Goal: Information Seeking & Learning: Learn about a topic

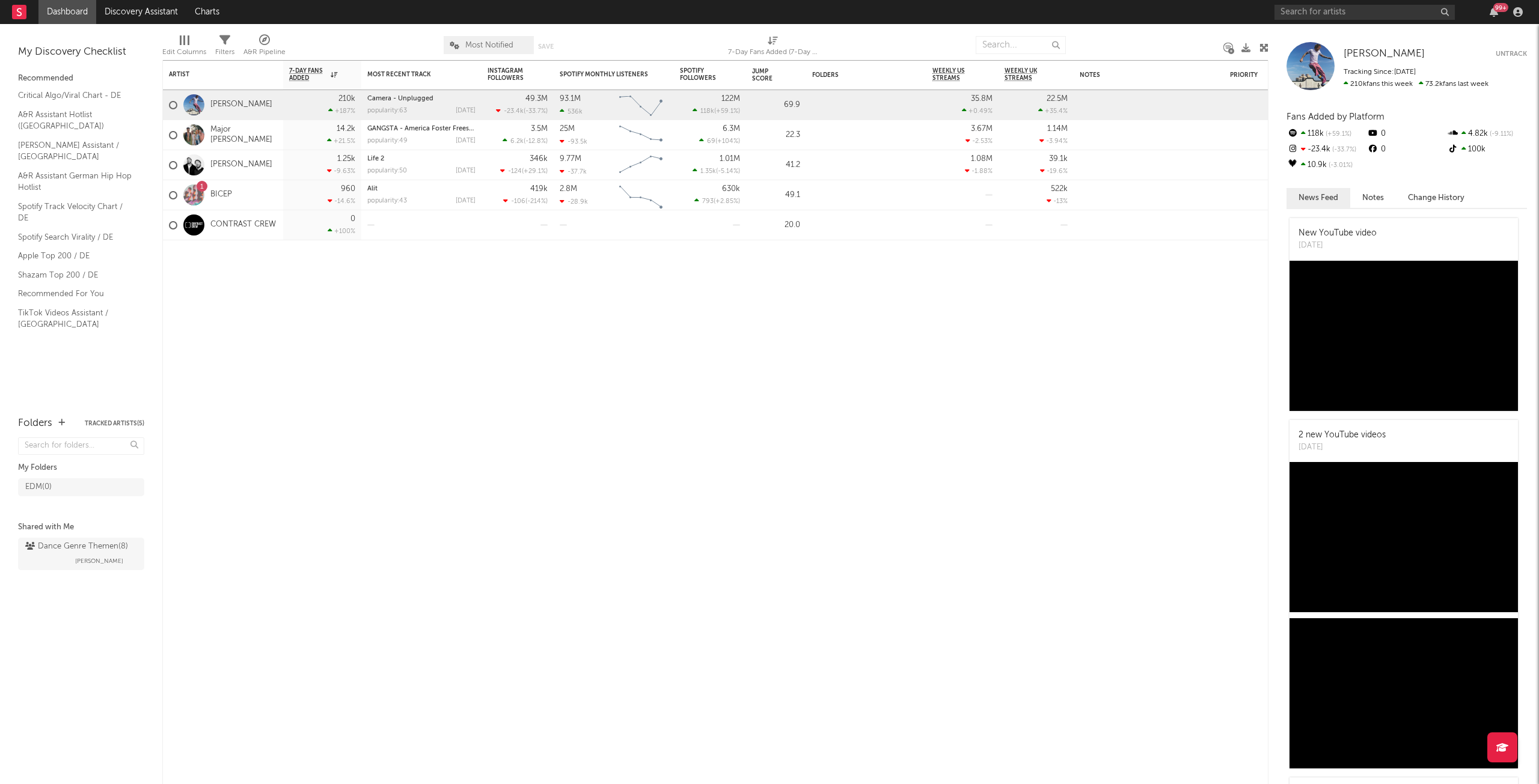
click at [60, 11] on link "Dashboard" at bounding box center [67, 12] width 58 height 24
click at [22, 14] on rect at bounding box center [19, 11] width 14 height 14
click at [1306, 11] on input "text" at bounding box center [1364, 12] width 181 height 15
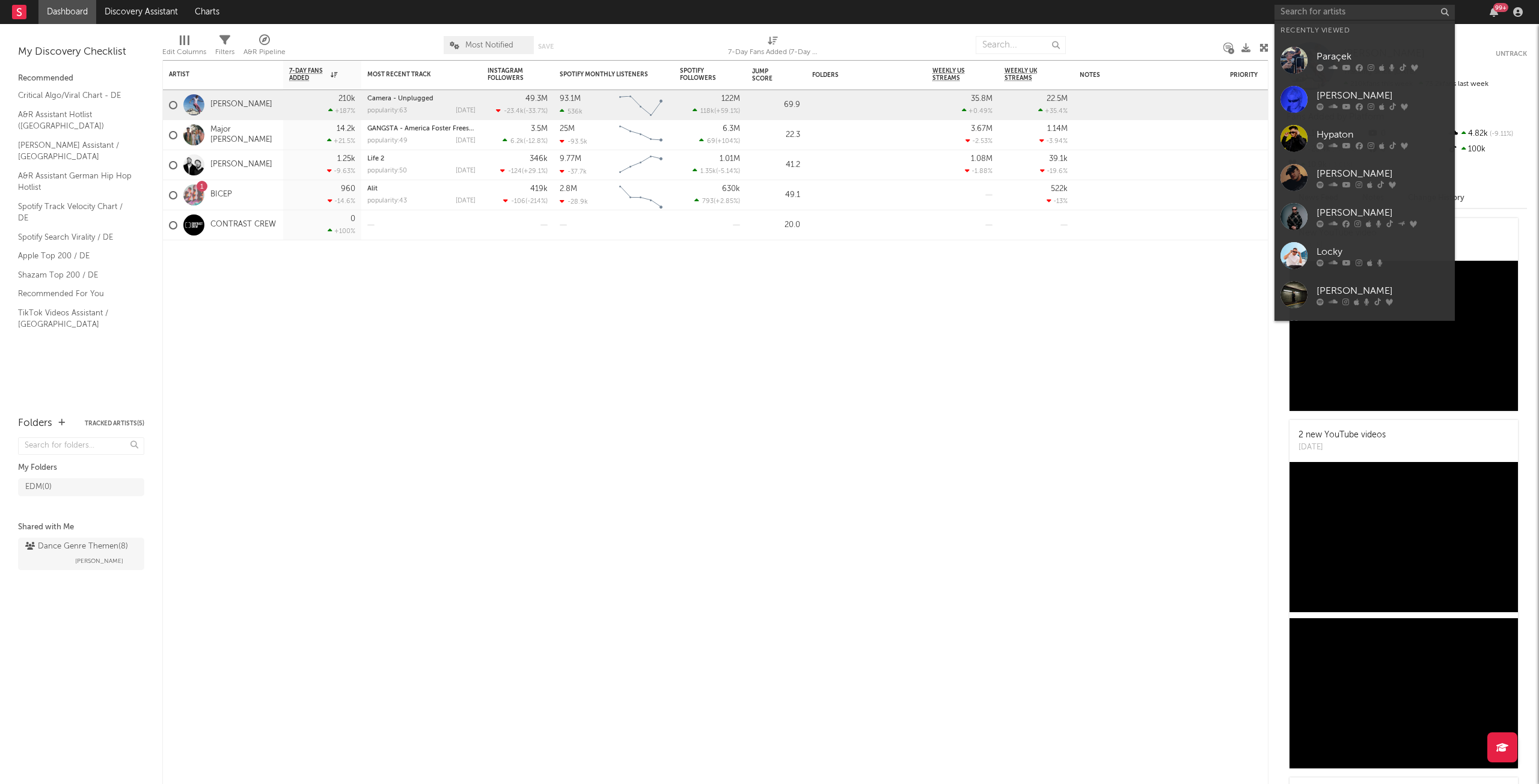
click at [1351, 130] on div "Hypaton" at bounding box center [1382, 134] width 132 height 14
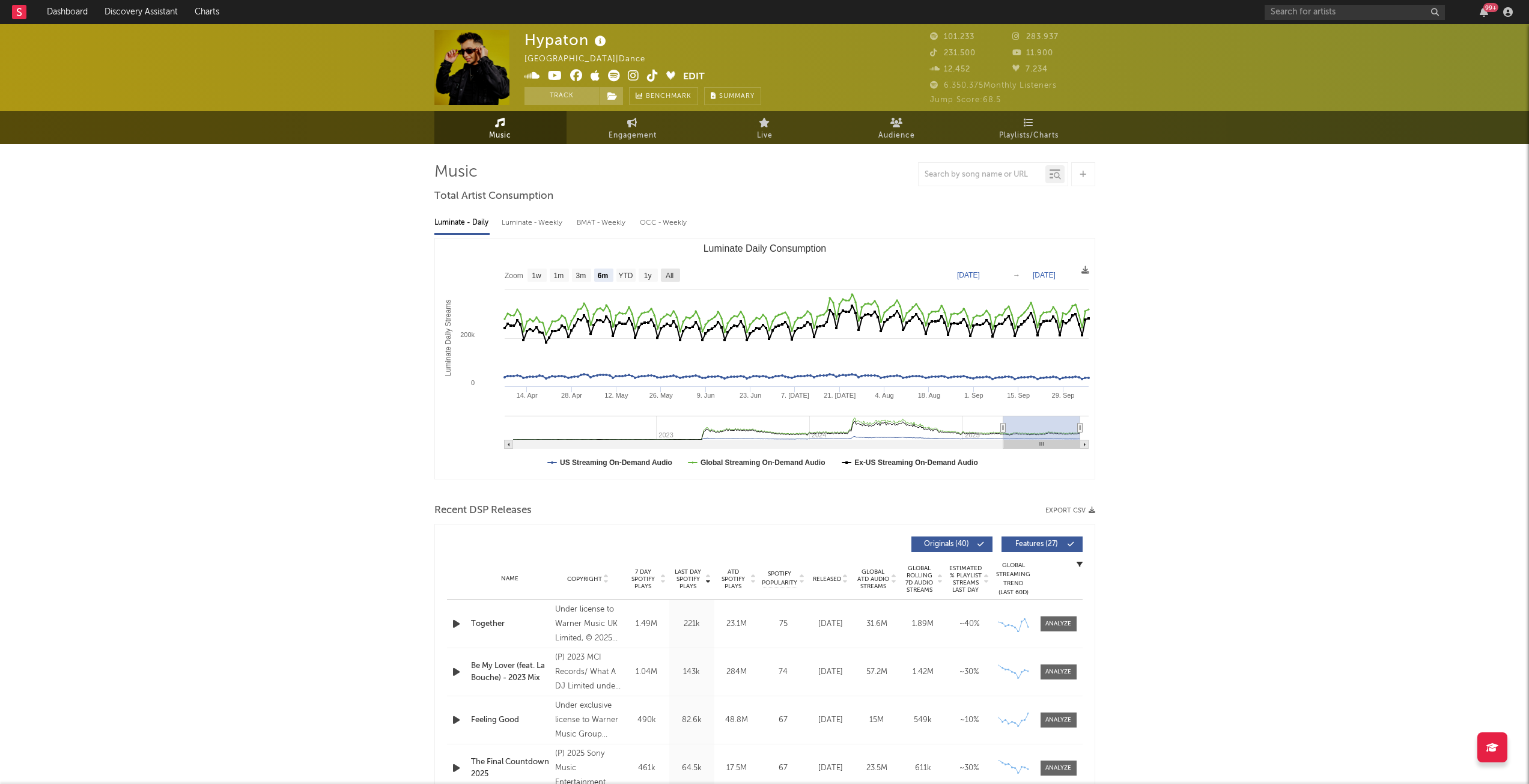
click at [673, 273] on text "All" at bounding box center [669, 275] width 7 height 8
select select "All"
type input "[DATE]"
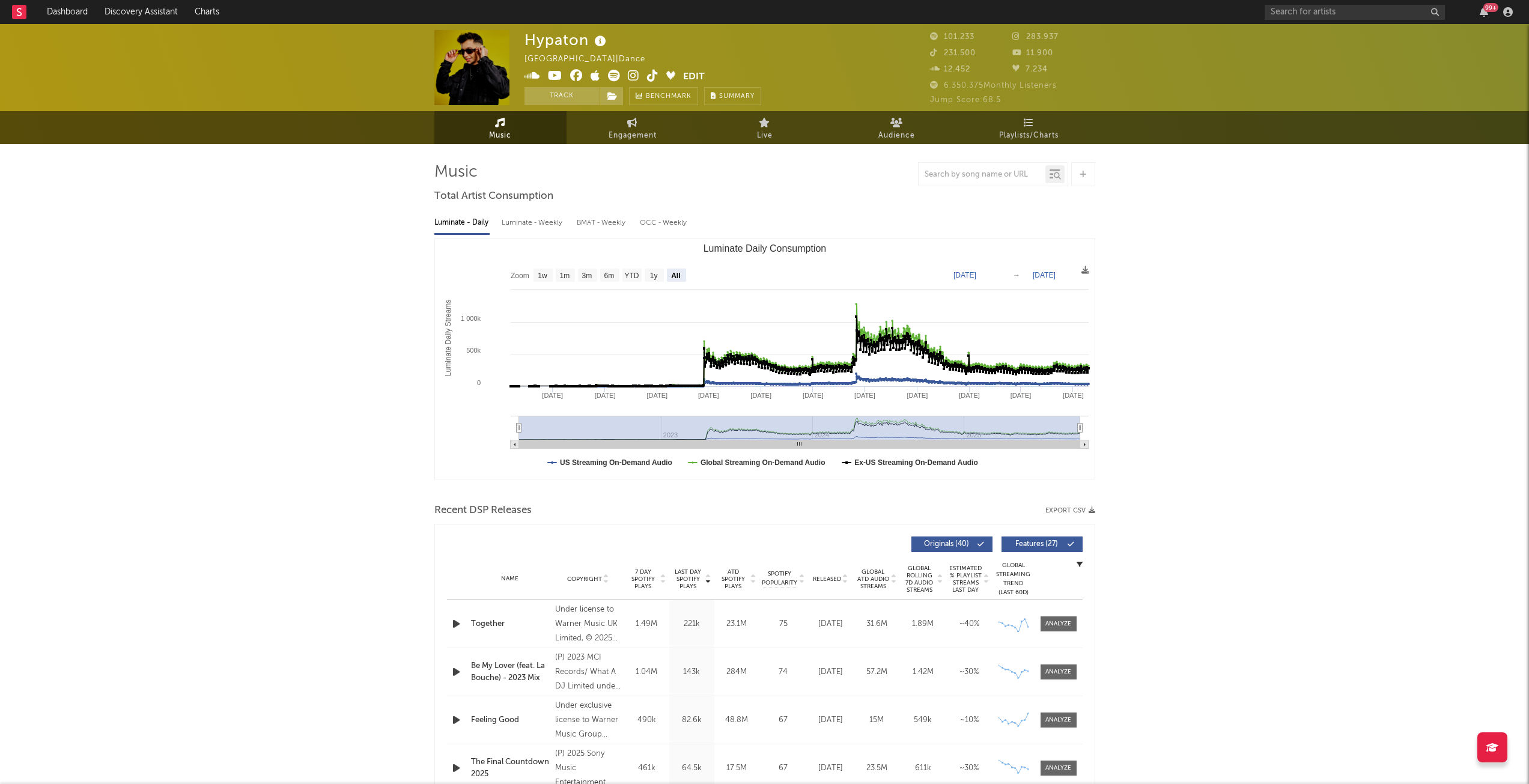
click at [897, 125] on icon at bounding box center [896, 123] width 12 height 9
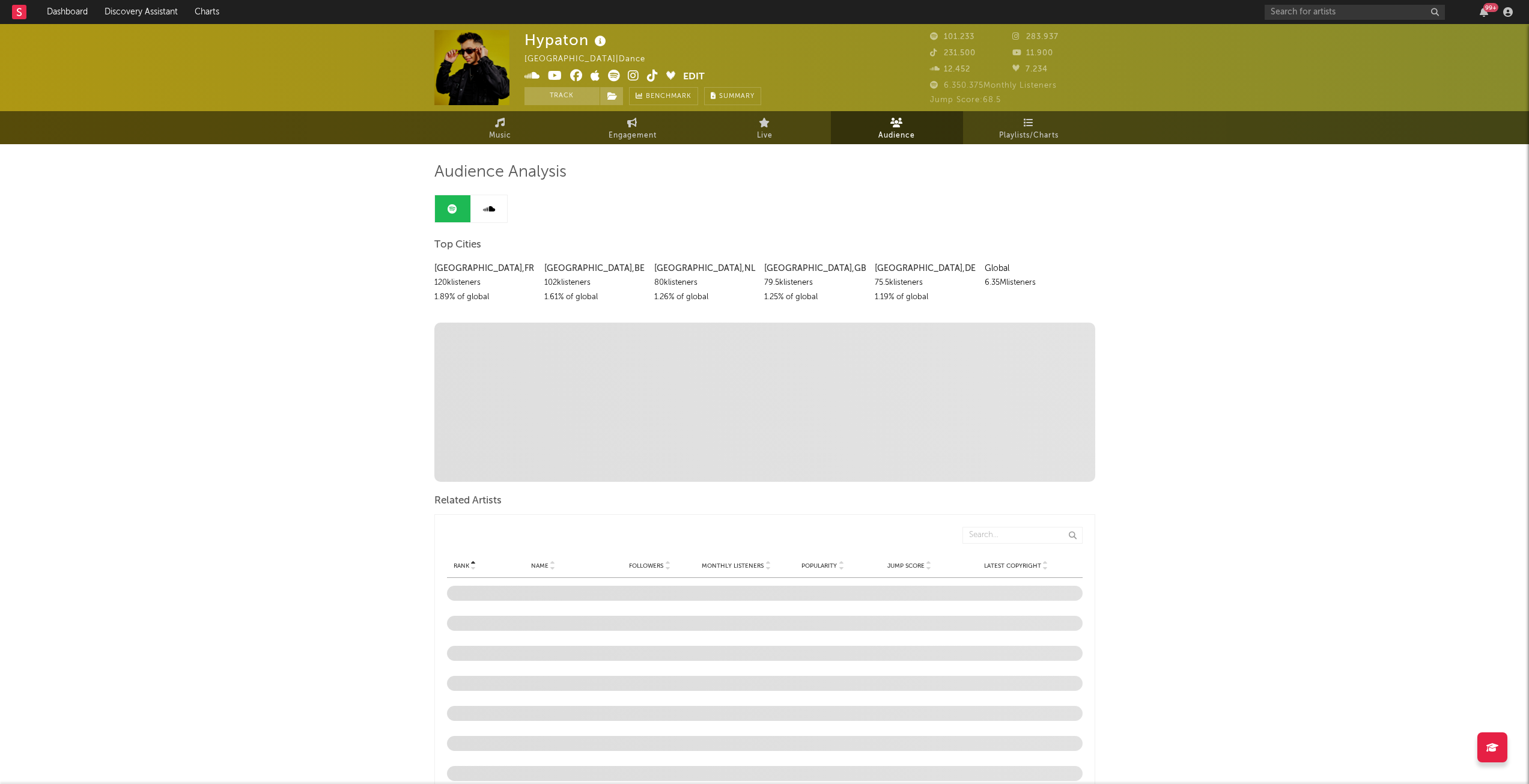
click at [631, 138] on span "Engagement" at bounding box center [633, 135] width 48 height 14
select select "1w"
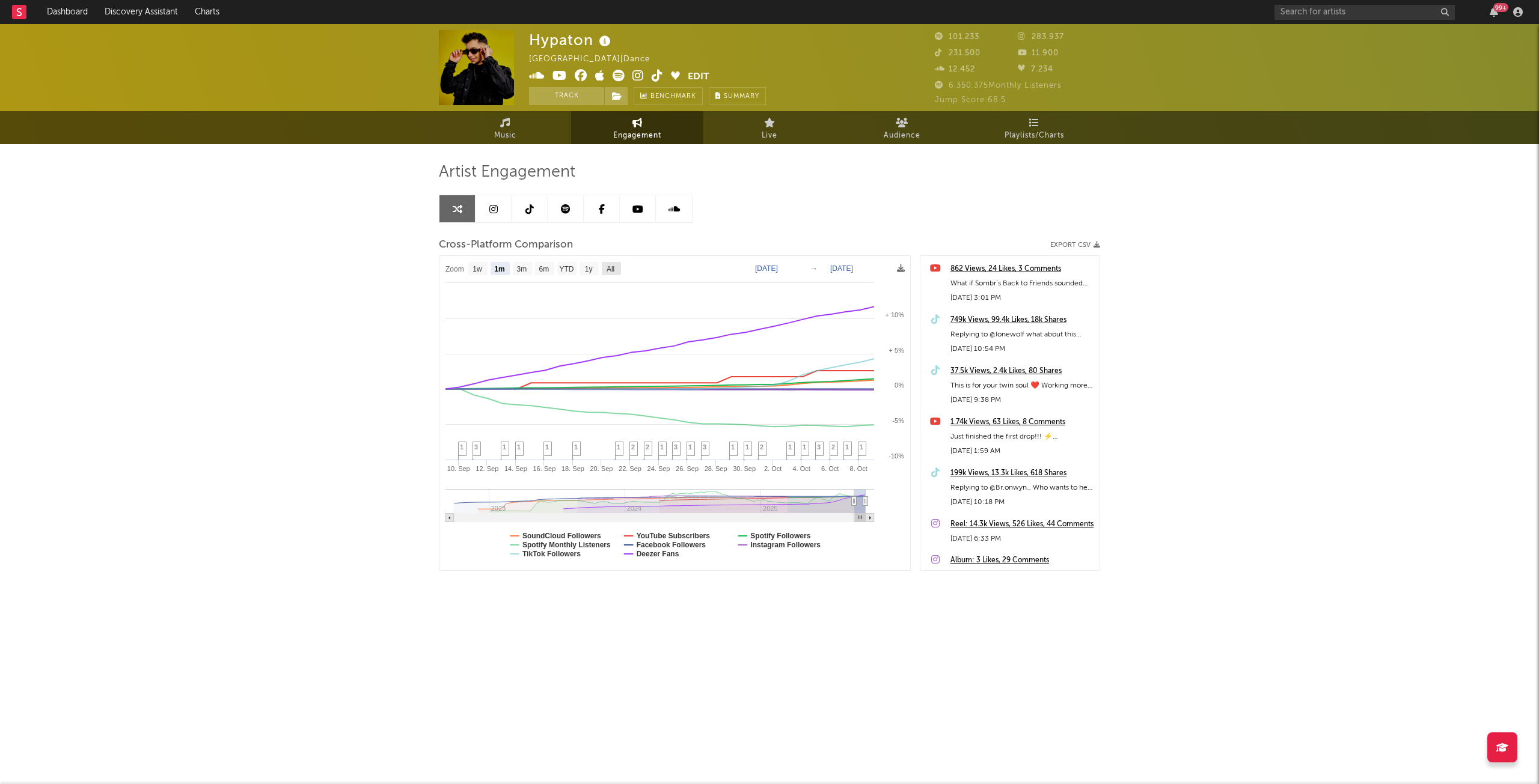
click at [614, 268] on text "All" at bounding box center [610, 269] width 7 height 8
select select "All"
type input "[DATE]"
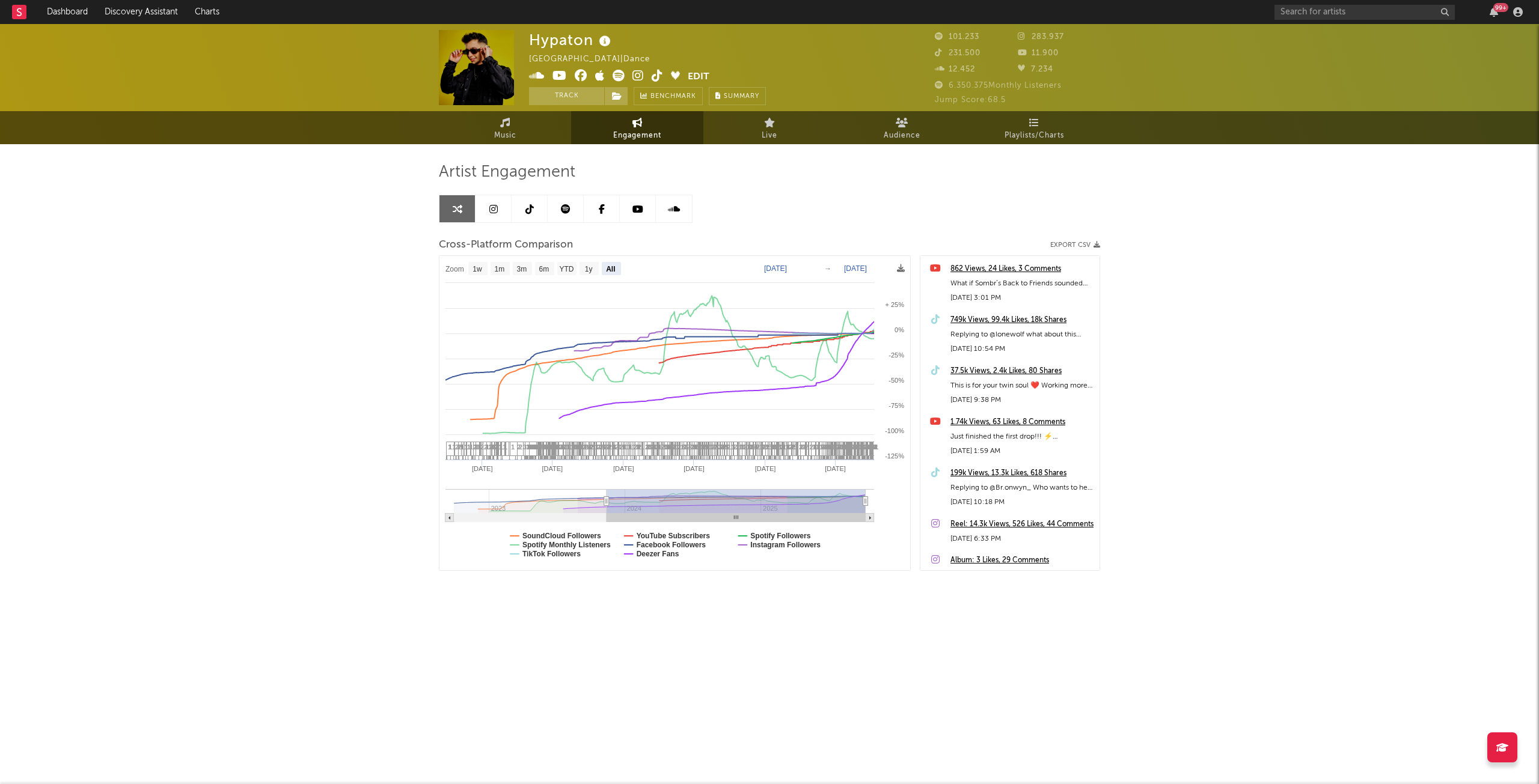
select select "All"
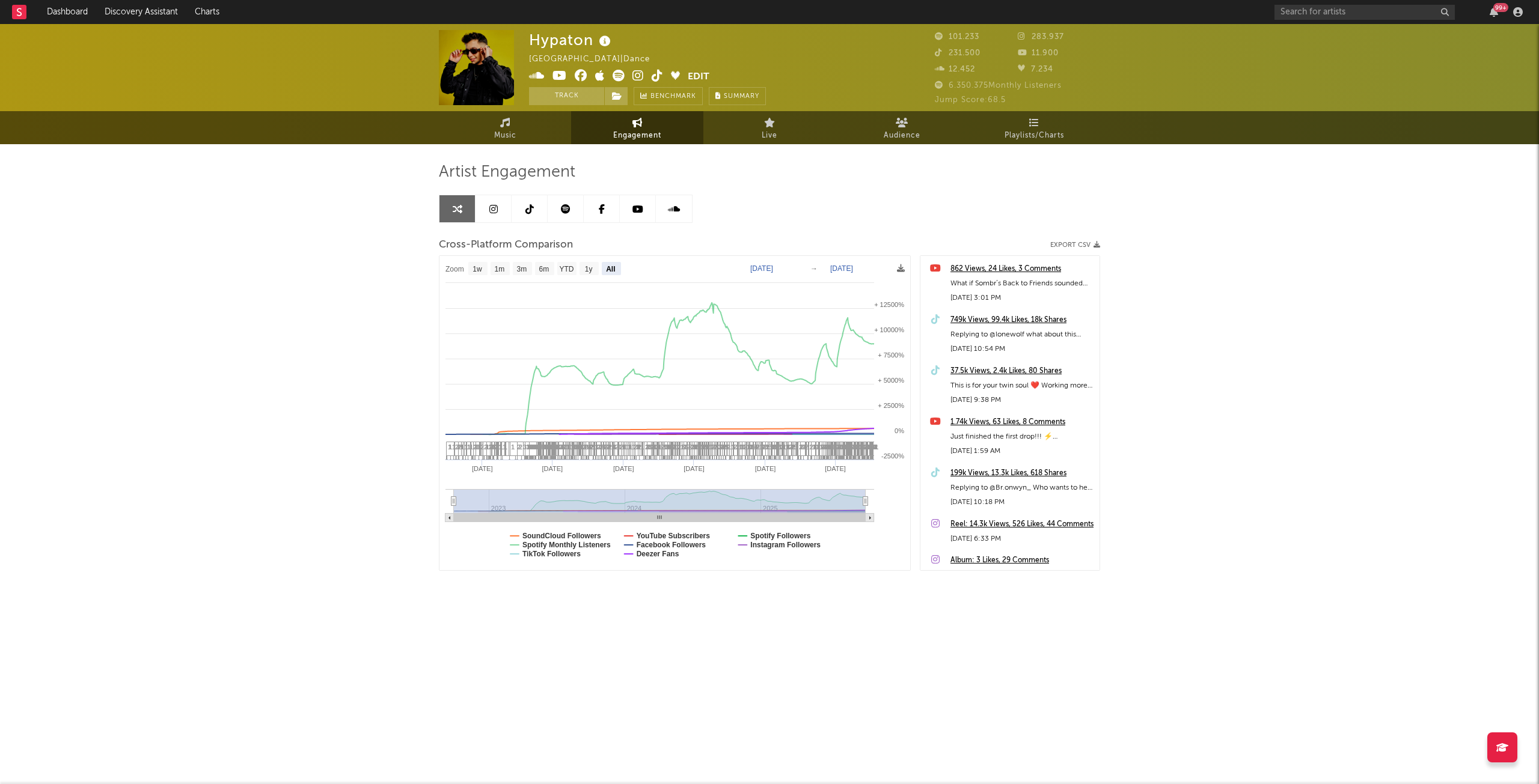
click at [491, 211] on icon at bounding box center [493, 209] width 8 height 9
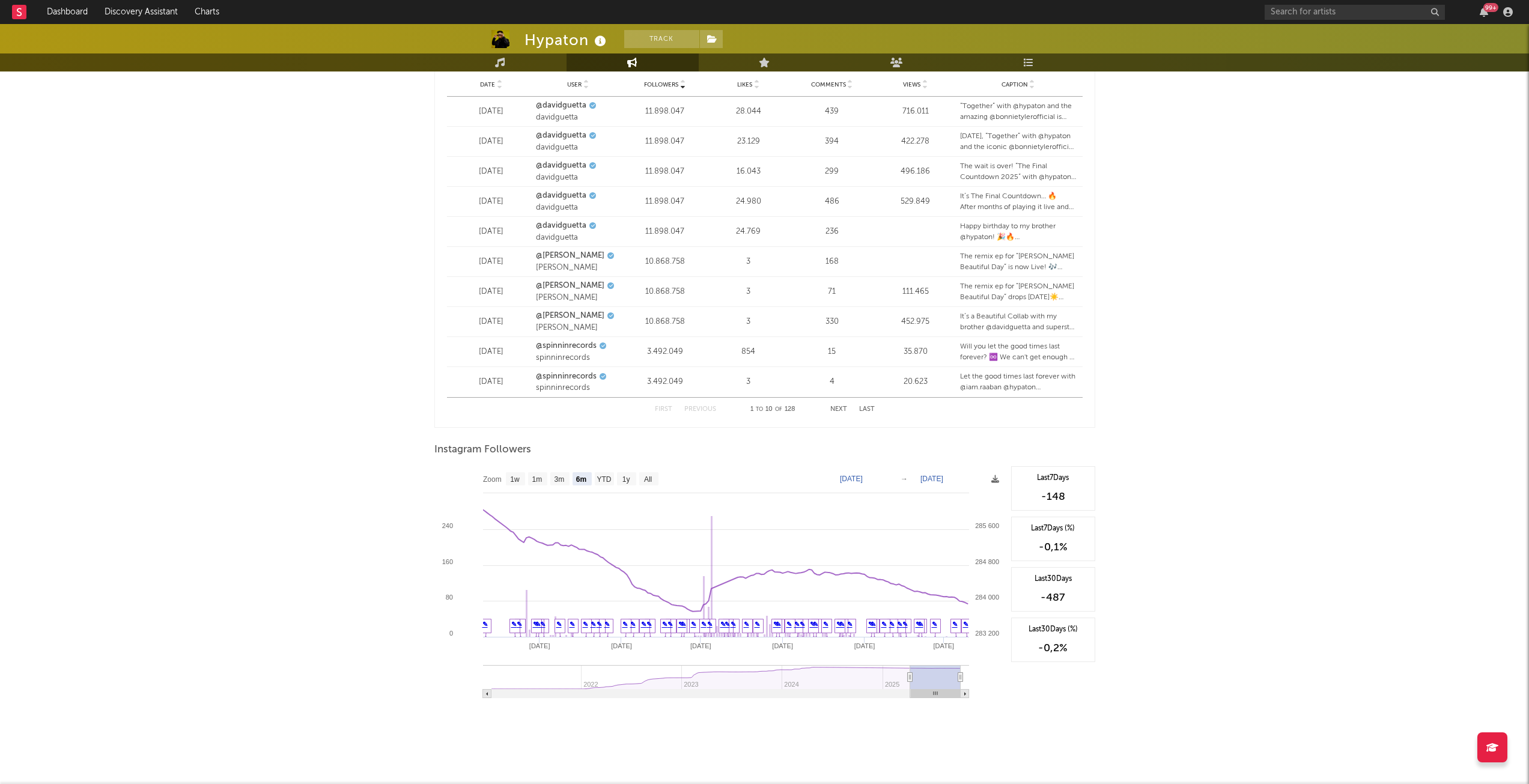
scroll to position [1489, 0]
click at [545, 478] on rect at bounding box center [537, 480] width 20 height 13
select select "1m"
type input "[DATE]"
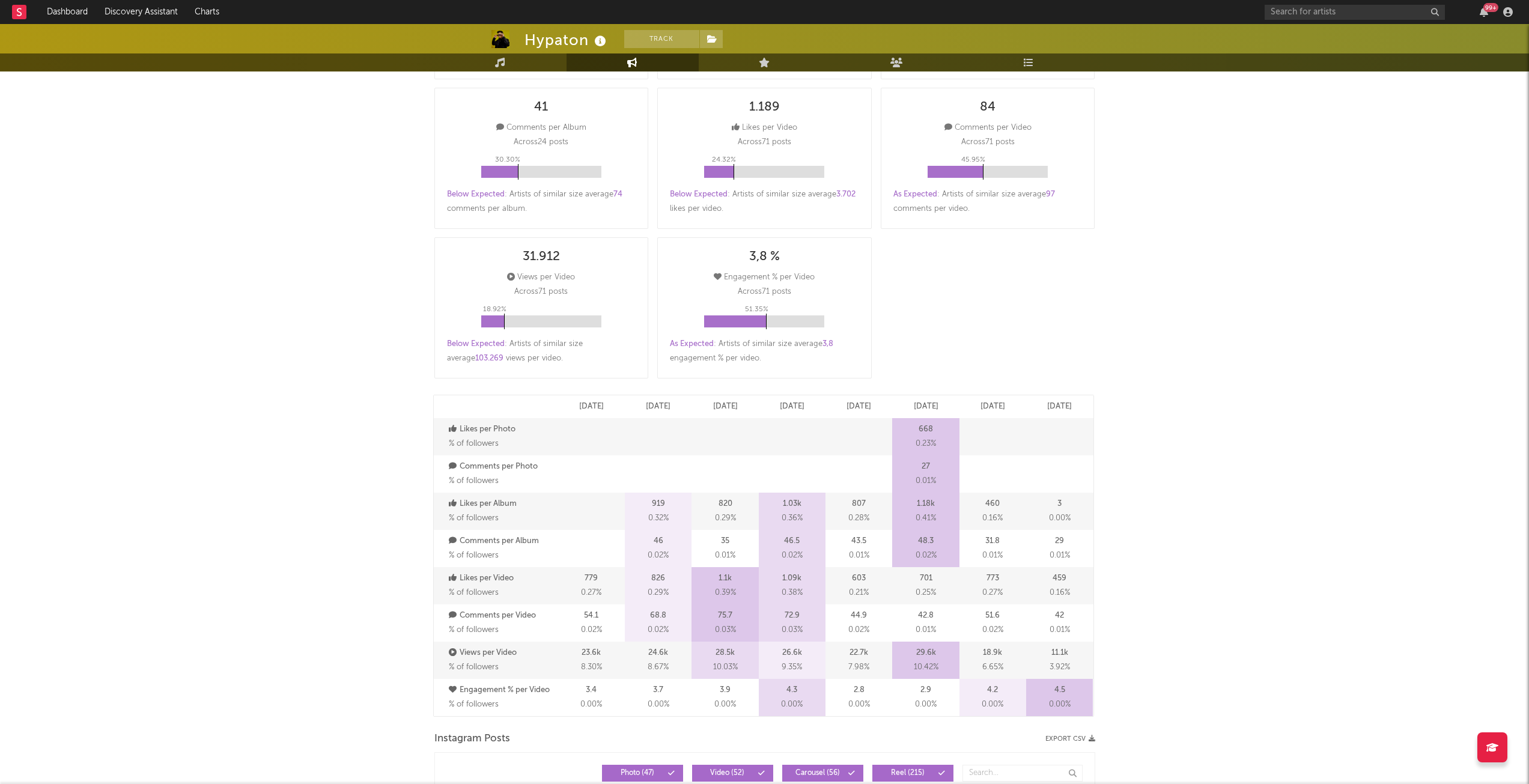
scroll to position [0, 0]
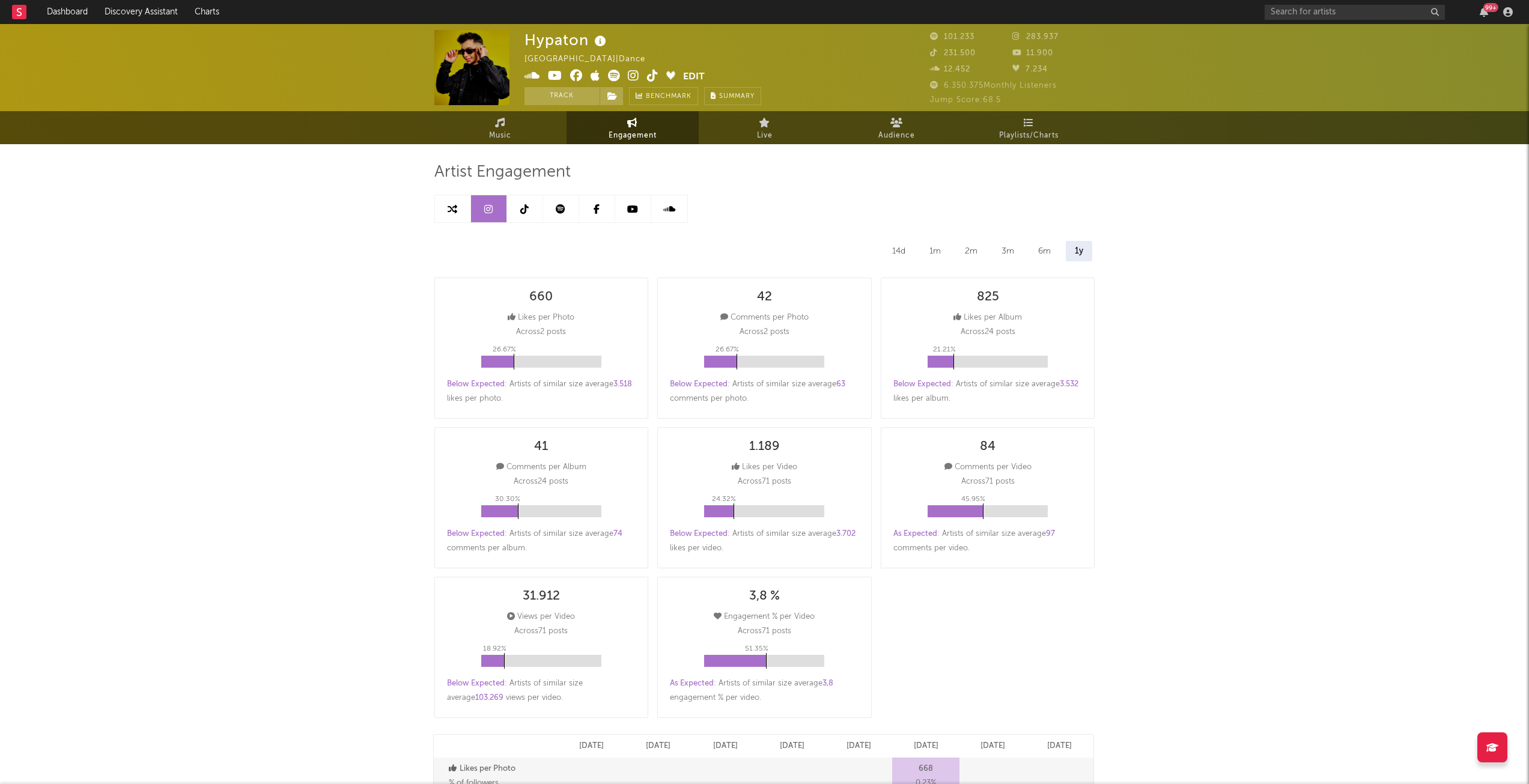
click at [628, 211] on icon at bounding box center [633, 209] width 11 height 9
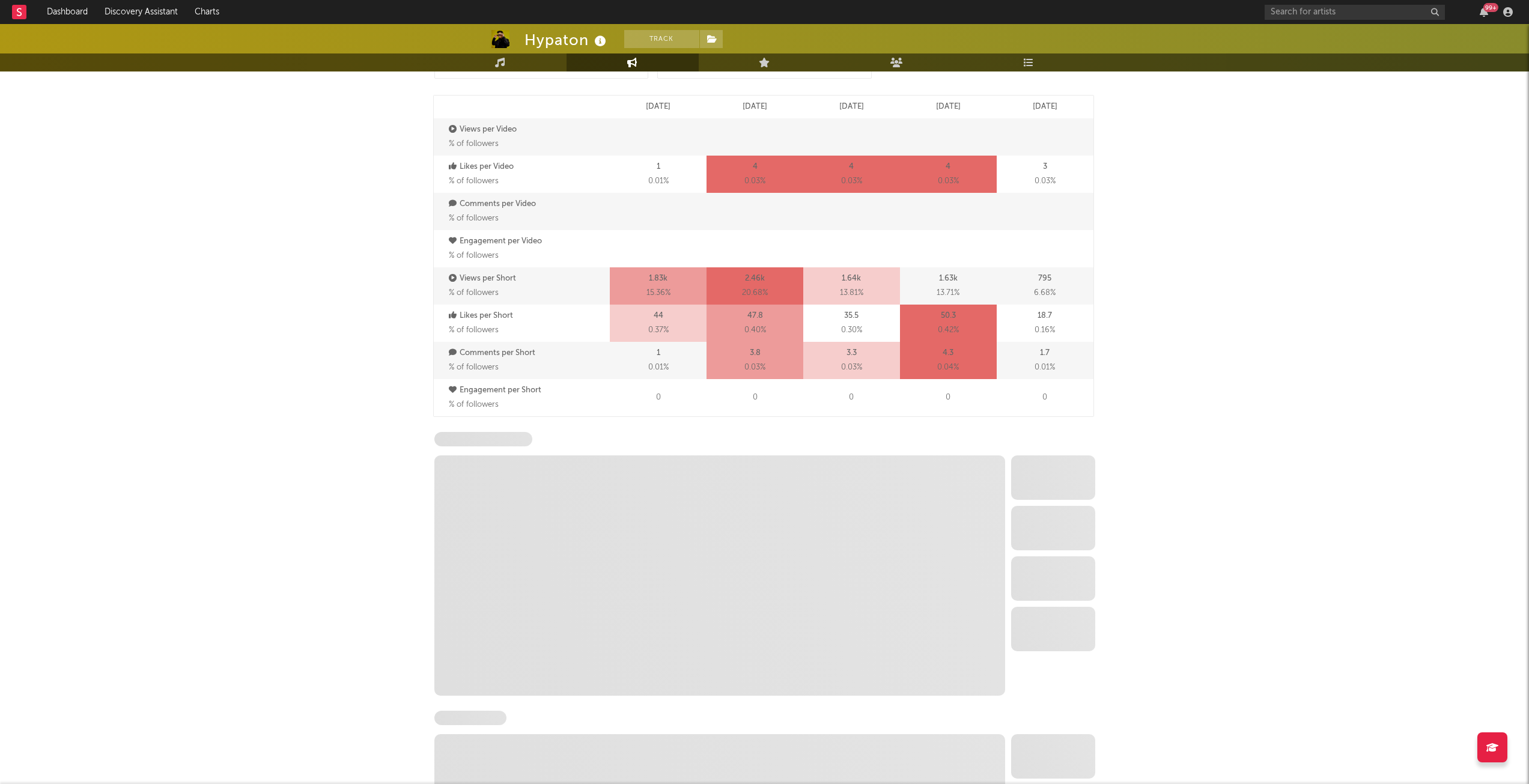
scroll to position [914, 0]
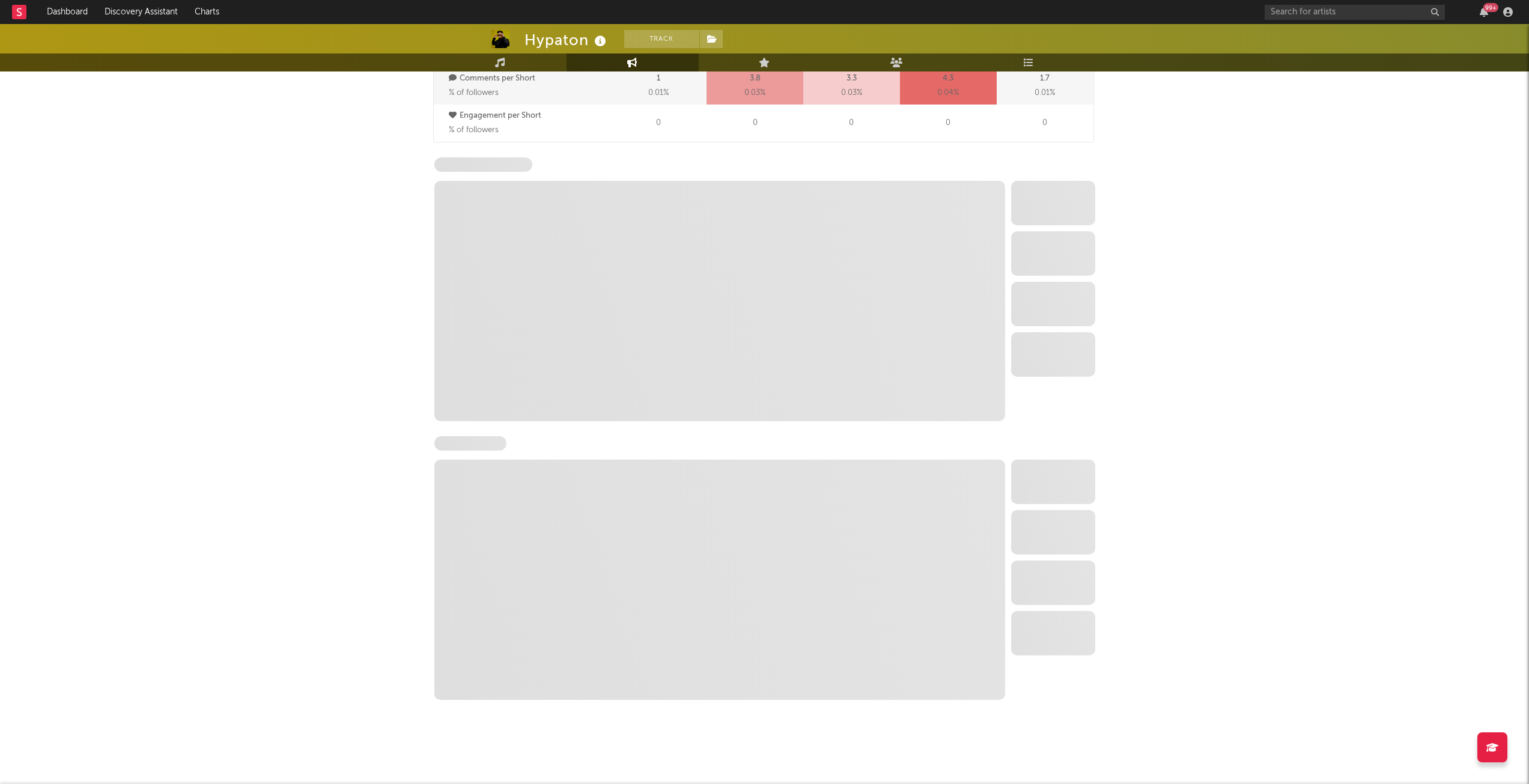
select select "6m"
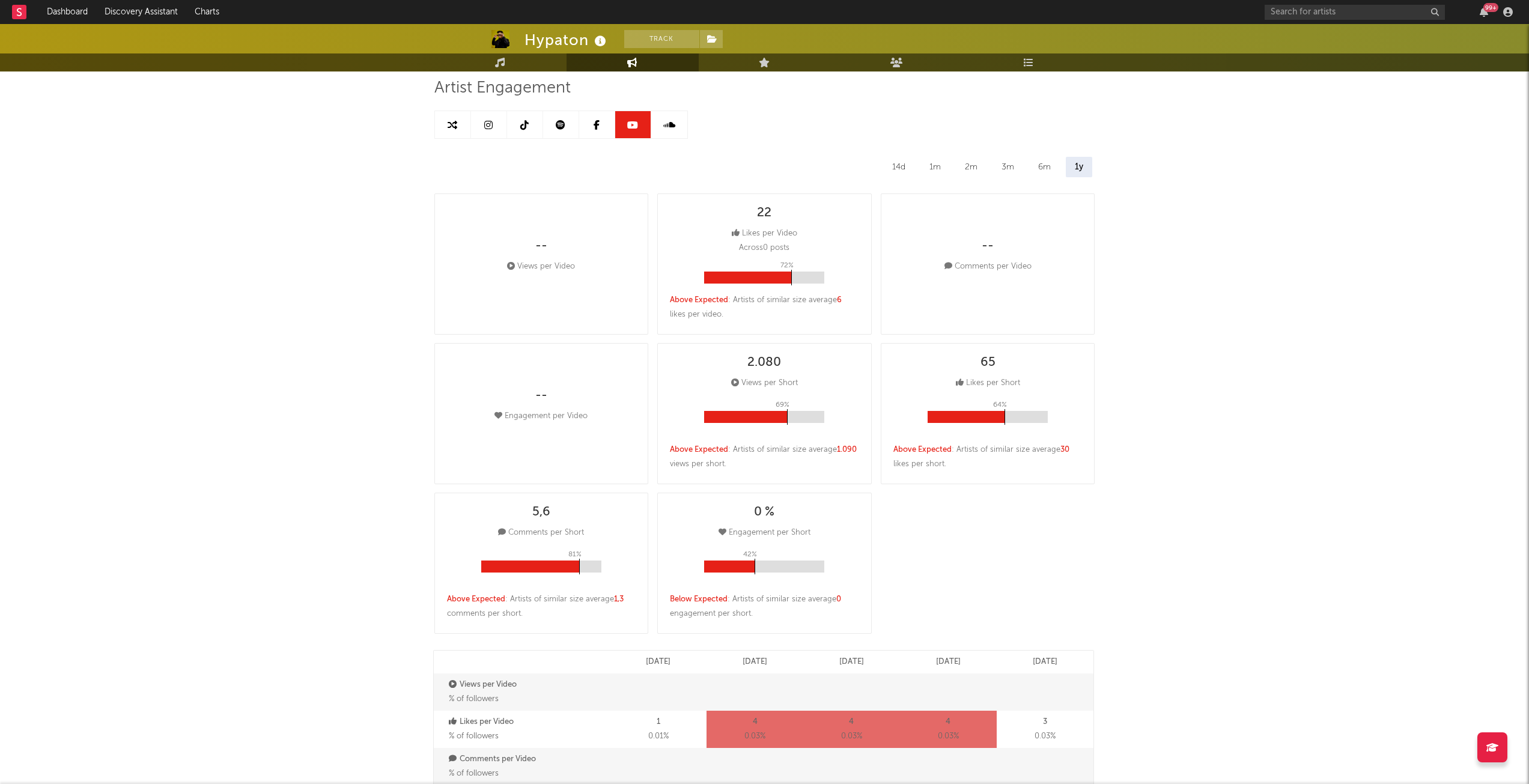
scroll to position [0, 0]
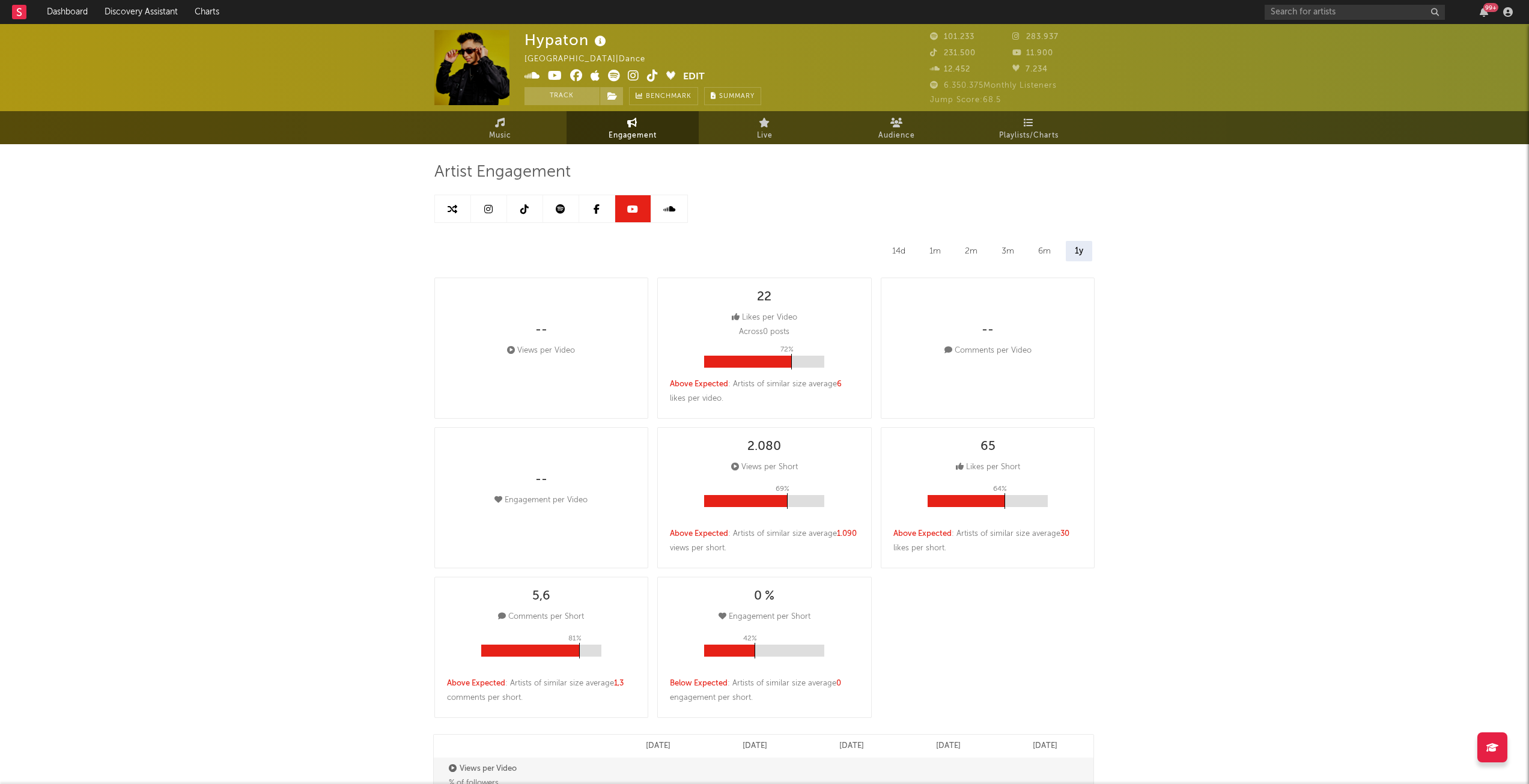
click at [523, 206] on icon at bounding box center [524, 209] width 8 height 9
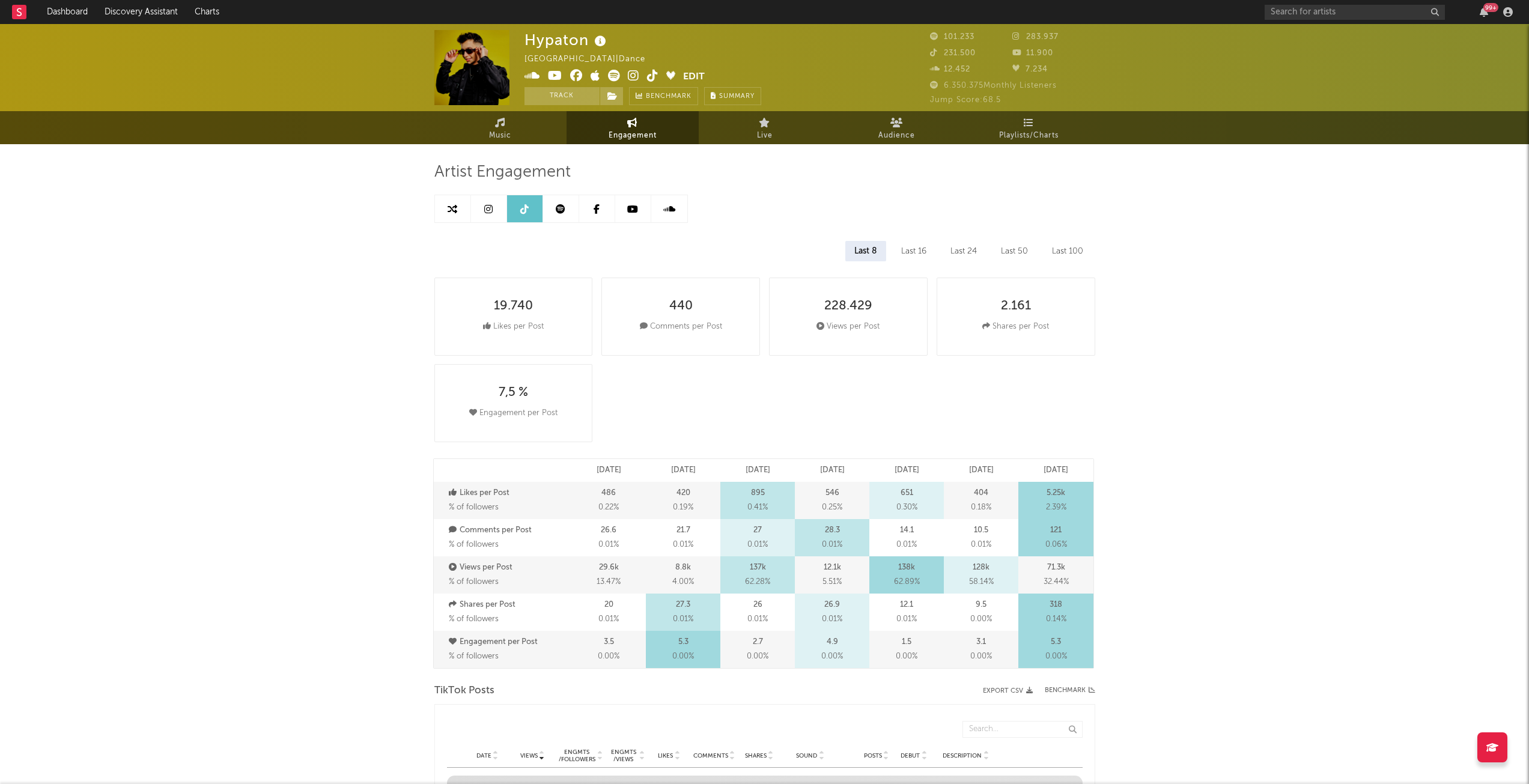
select select "6m"
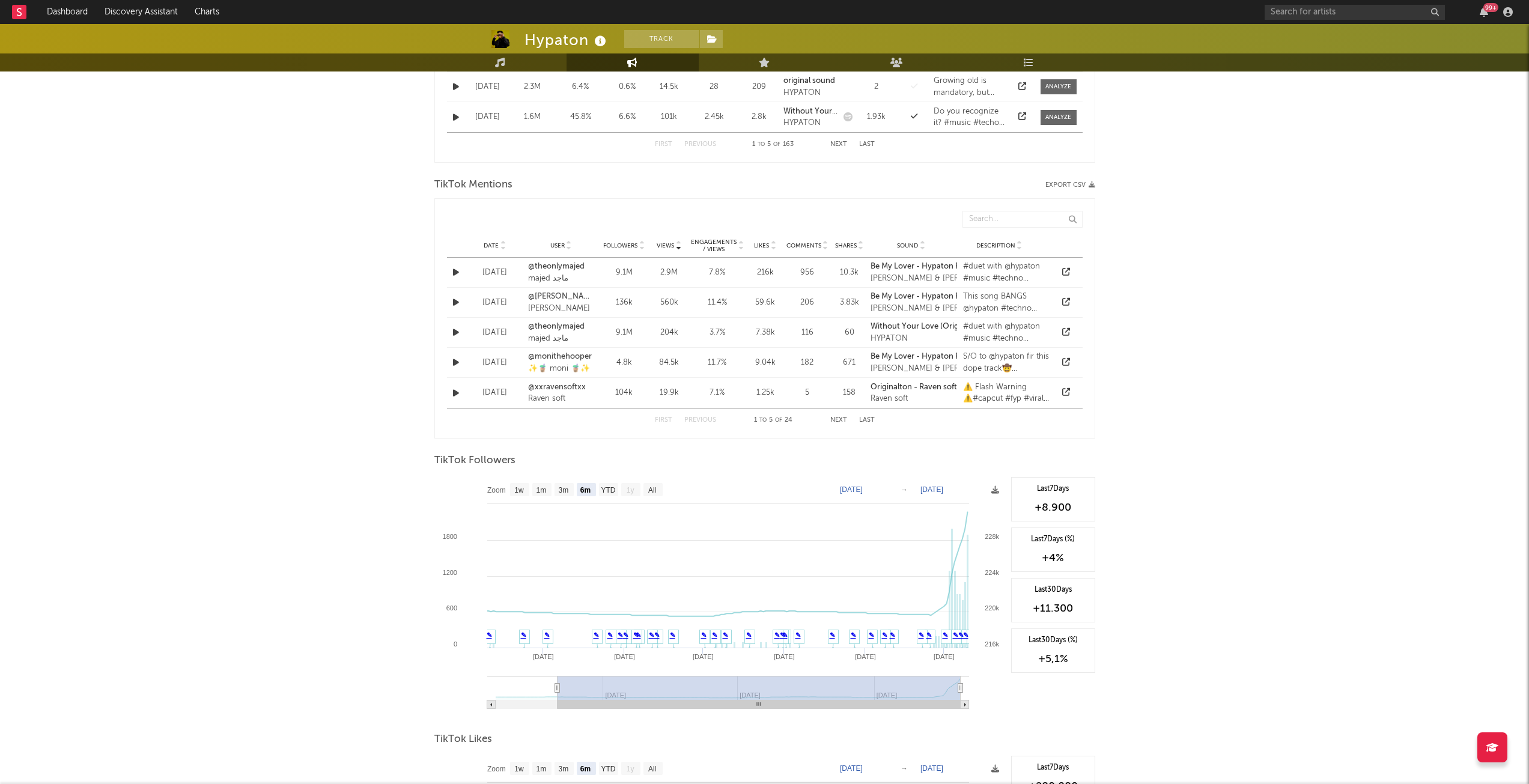
scroll to position [787, 0]
click at [652, 487] on text "All" at bounding box center [651, 489] width 7 height 8
select select "All"
type input "[DATE]"
click at [521, 487] on text "1w" at bounding box center [519, 489] width 9 height 8
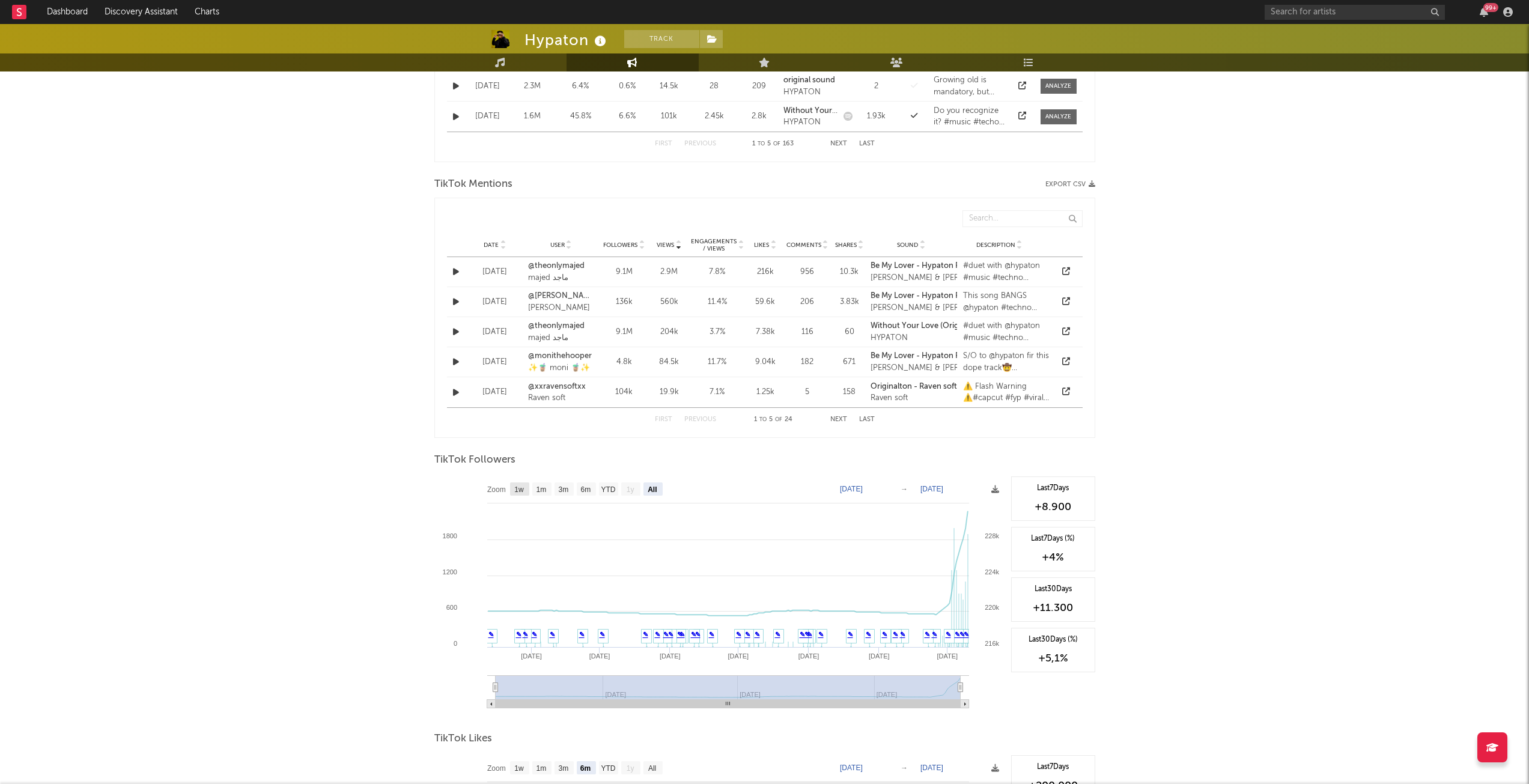
select select "1w"
type input "[DATE]"
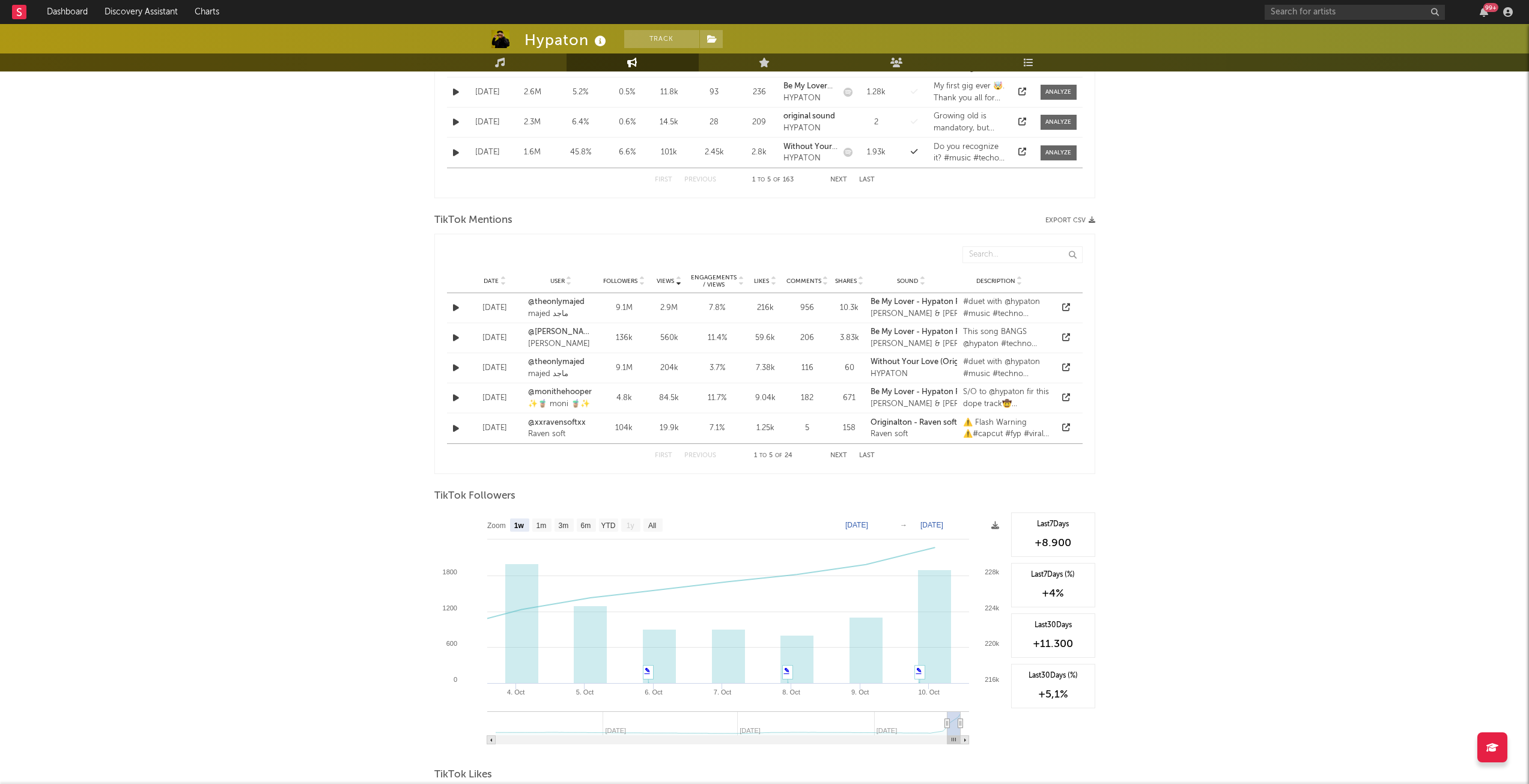
scroll to position [751, 0]
click at [538, 527] on text "1m" at bounding box center [541, 525] width 10 height 8
select select "1m"
type input "[DATE]"
